Goal: Information Seeking & Learning: Check status

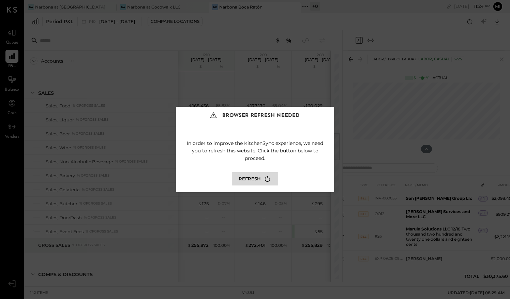
scroll to position [236, 0]
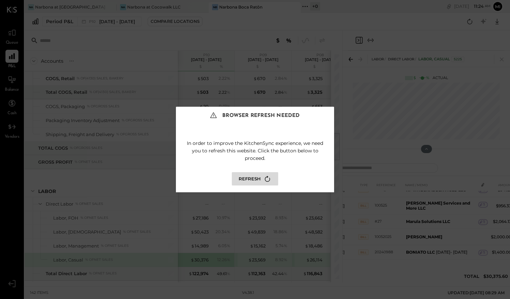
click at [259, 179] on button "Refresh" at bounding box center [255, 178] width 46 height 13
click at [268, 178] on icon at bounding box center [267, 178] width 9 height 9
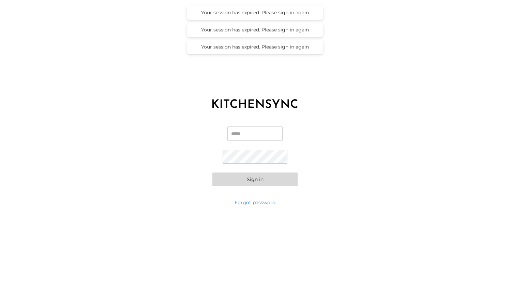
click at [260, 132] on input "Email" at bounding box center [254, 133] width 55 height 14
type input "**********"
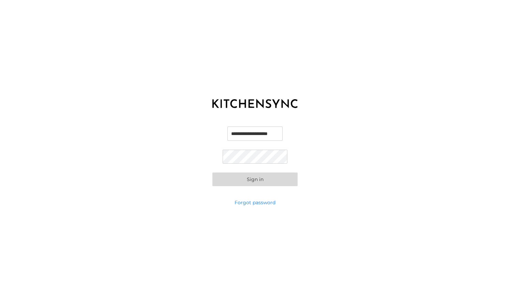
click at [212, 172] on button "Sign in" at bounding box center [254, 179] width 85 height 14
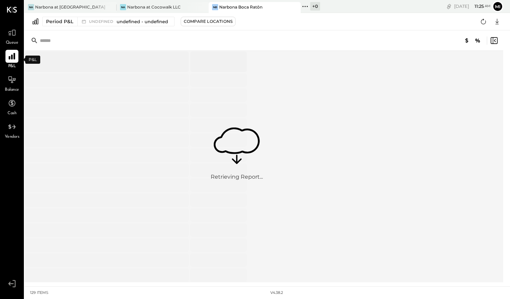
click at [13, 59] on icon at bounding box center [11, 56] width 9 height 9
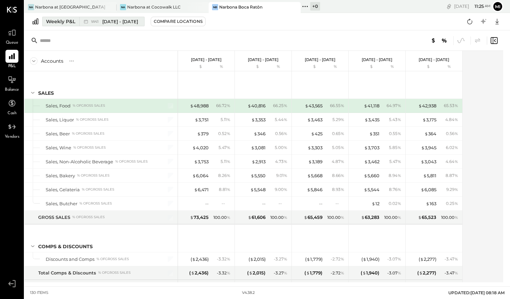
click at [92, 20] on span "W41" at bounding box center [96, 22] width 10 height 4
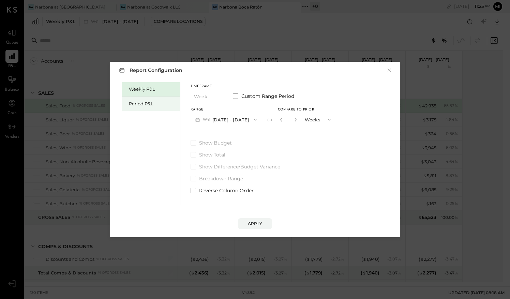
click at [139, 105] on div "Period P&L" at bounding box center [153, 104] width 48 height 6
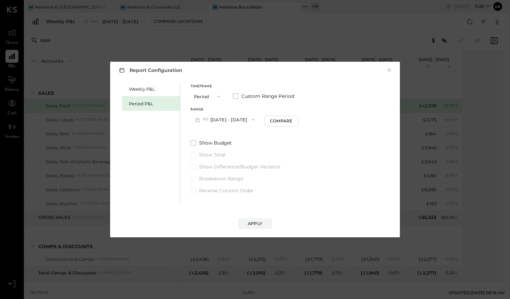
click at [256, 120] on span "button" at bounding box center [251, 119] width 9 height 5
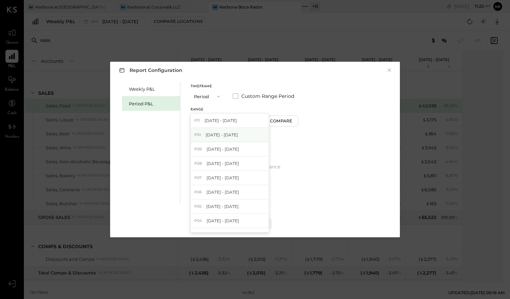
click at [238, 136] on span "[DATE] - [DATE]" at bounding box center [221, 135] width 32 height 6
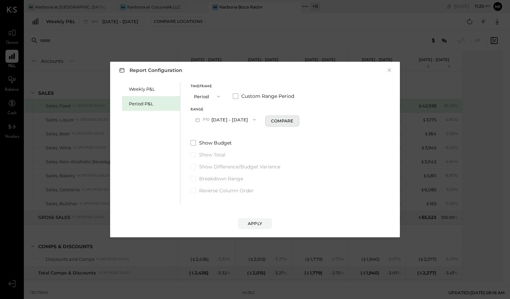
click at [286, 124] on button "Compare" at bounding box center [282, 121] width 34 height 11
click at [297, 119] on button "button" at bounding box center [294, 119] width 5 height 7
type input "*"
click at [257, 227] on button "Apply" at bounding box center [255, 223] width 34 height 11
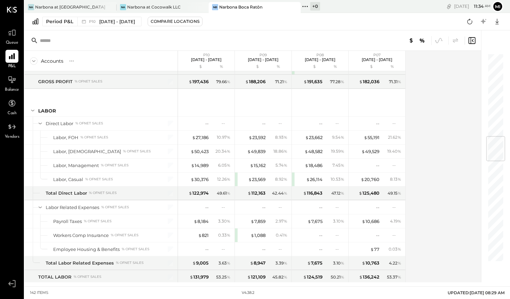
scroll to position [696, 0]
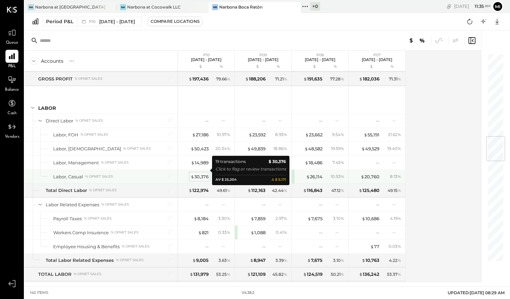
click at [199, 173] on div "$ 30,376" at bounding box center [199, 176] width 18 height 6
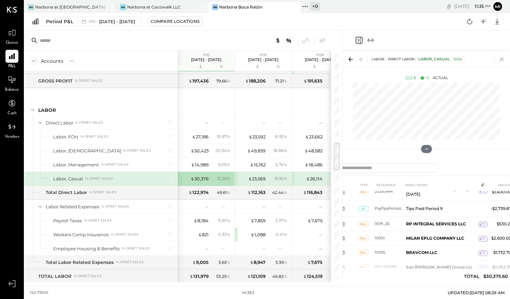
scroll to position [690, 0]
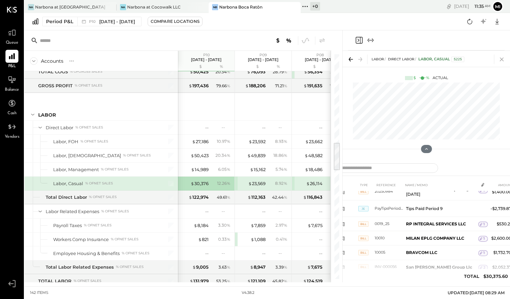
click at [502, 60] on icon at bounding box center [502, 60] width 4 height 4
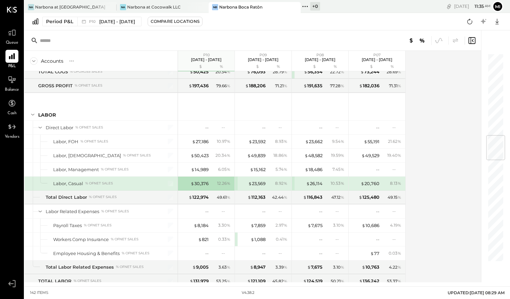
scroll to position [689, 0]
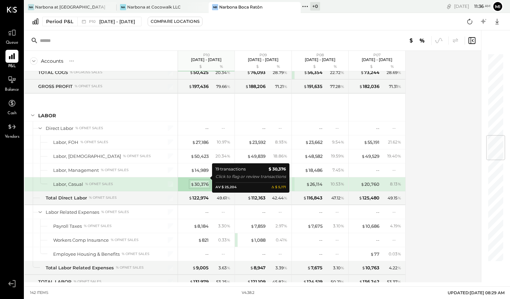
click at [205, 181] on div "$ 30,376" at bounding box center [199, 184] width 18 height 6
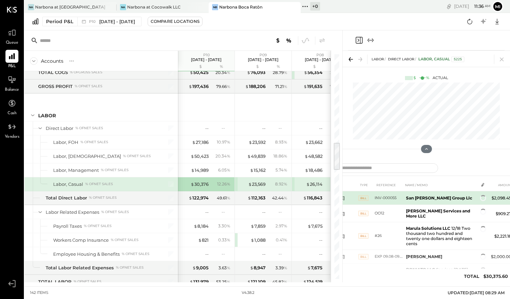
click at [436, 203] on td "San [PERSON_NAME] Group Llc" at bounding box center [440, 198] width 75 height 14
click at [484, 197] on div "1" at bounding box center [483, 198] width 10 height 5
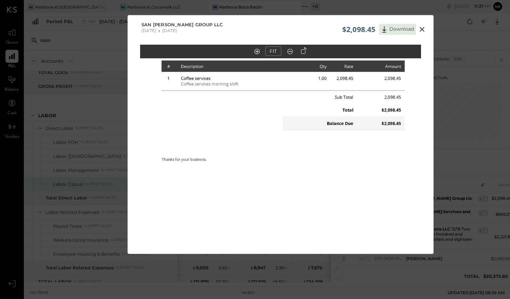
click at [419, 28] on icon at bounding box center [422, 29] width 8 height 8
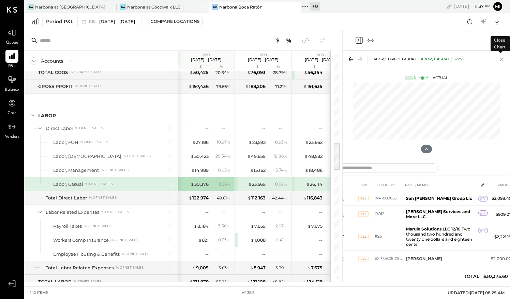
click at [504, 59] on icon at bounding box center [502, 60] width 10 height 10
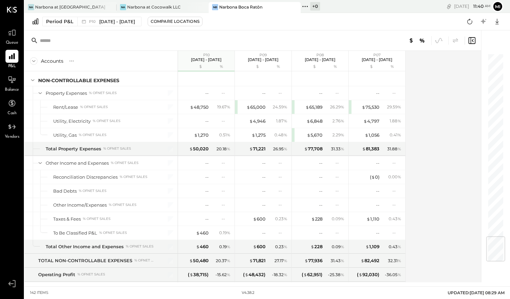
scroll to position [1536, 0]
